Goal: Information Seeking & Learning: Understand process/instructions

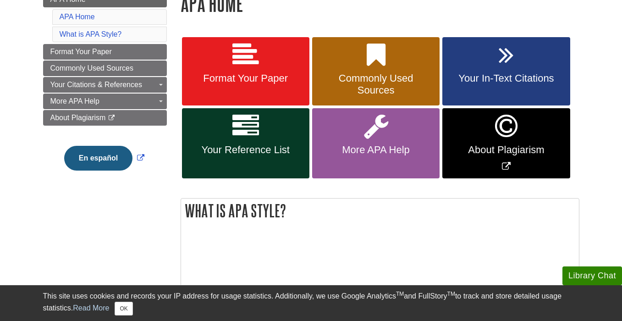
scroll to position [149, 0]
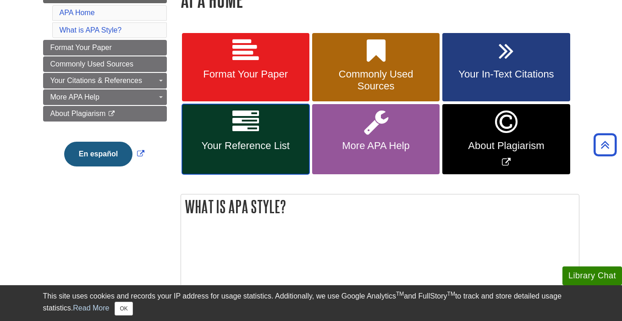
click at [239, 131] on icon at bounding box center [245, 122] width 27 height 27
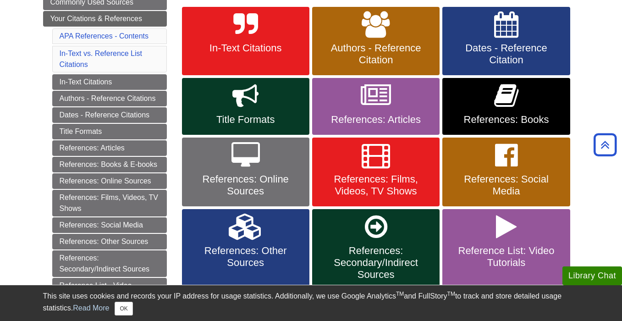
scroll to position [173, 0]
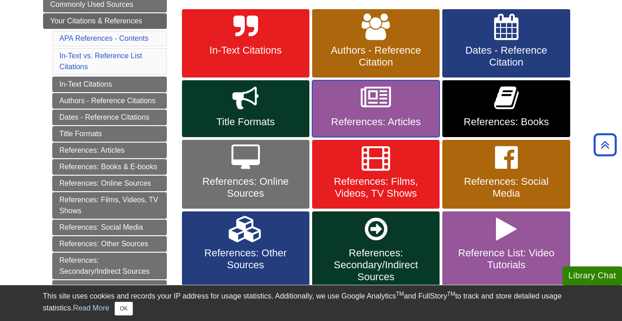
click at [349, 115] on link "References: Articles" at bounding box center [375, 108] width 127 height 57
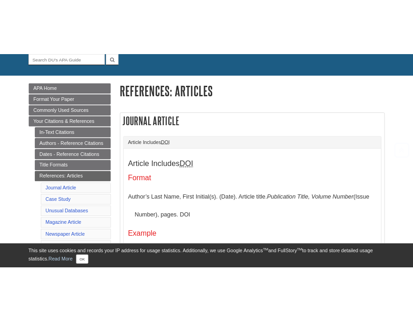
scroll to position [118, 0]
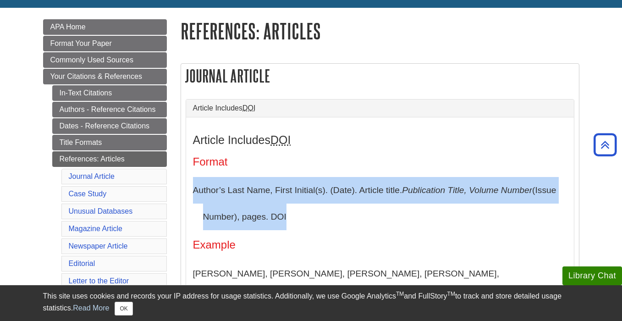
drag, startPoint x: 345, startPoint y: 218, endPoint x: 189, endPoint y: 193, distance: 157.4
click at [189, 197] on div "Article Includes DOI Format Author’s Last Name, First Initial(s). (Date). Artic…" at bounding box center [380, 316] width 388 height 399
copy p "Author’s Last Name, First Initial(s). (Date). Article title. Publication Title,…"
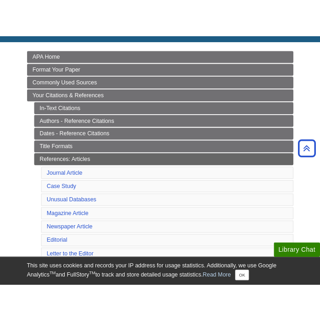
scroll to position [120, 0]
